Goal: Transaction & Acquisition: Purchase product/service

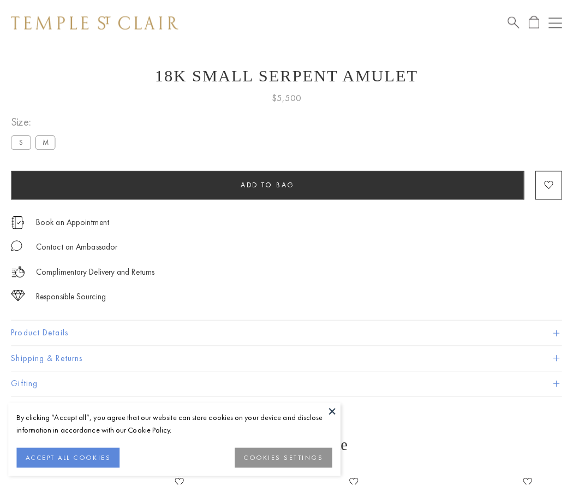
scroll to position [18, 0]
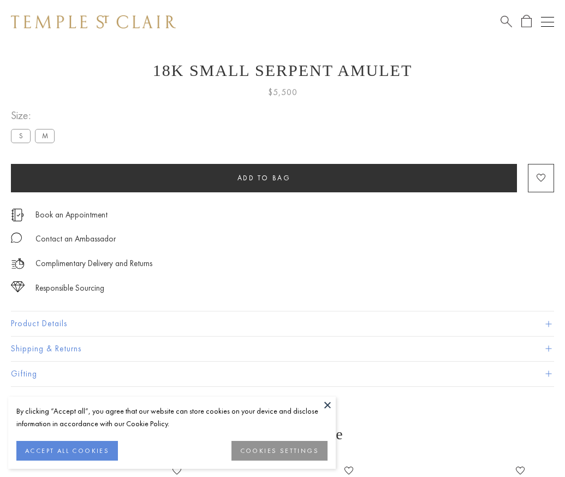
click at [264, 177] on span "Add to bag" at bounding box center [263, 177] width 53 height 9
